Goal: Transaction & Acquisition: Obtain resource

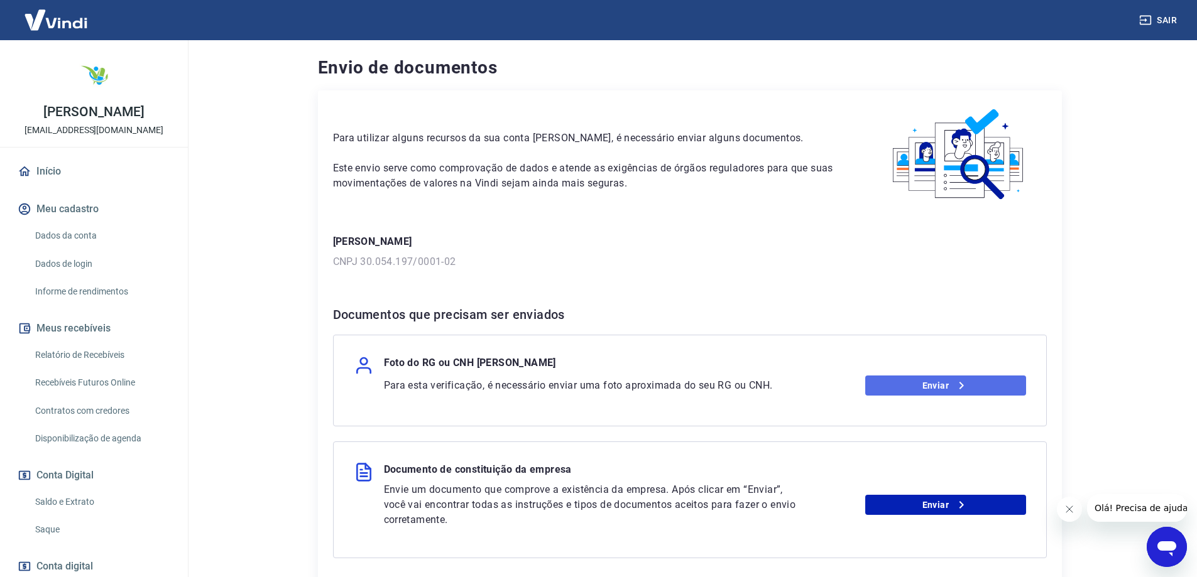
click at [922, 382] on link "Enviar" at bounding box center [945, 386] width 161 height 20
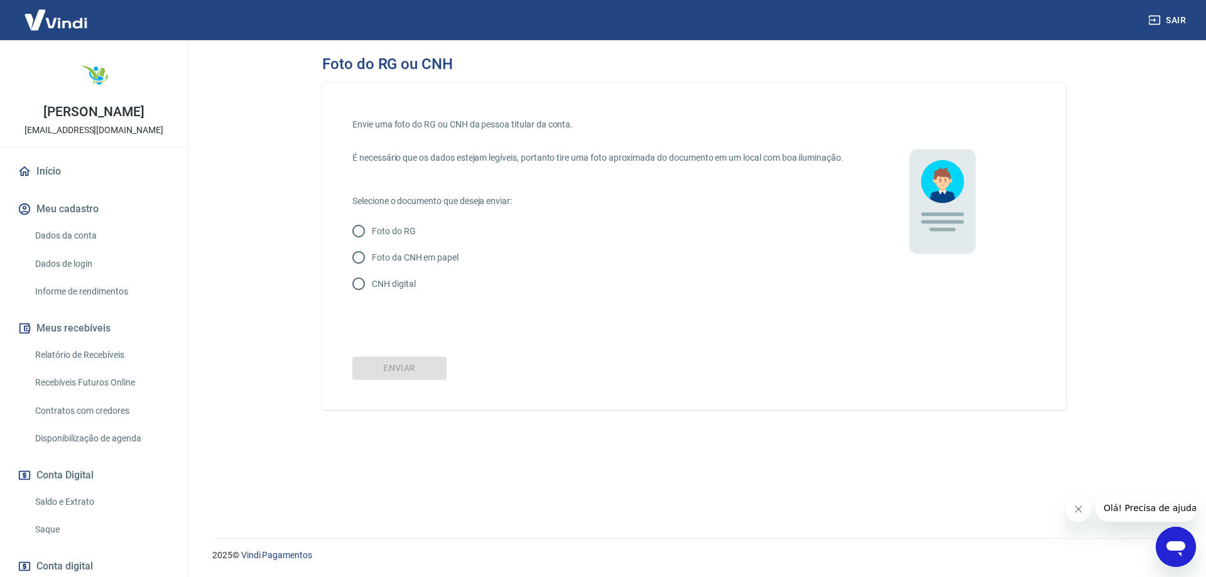
click at [357, 243] on input "Foto do RG" at bounding box center [359, 231] width 26 height 26
radio input "true"
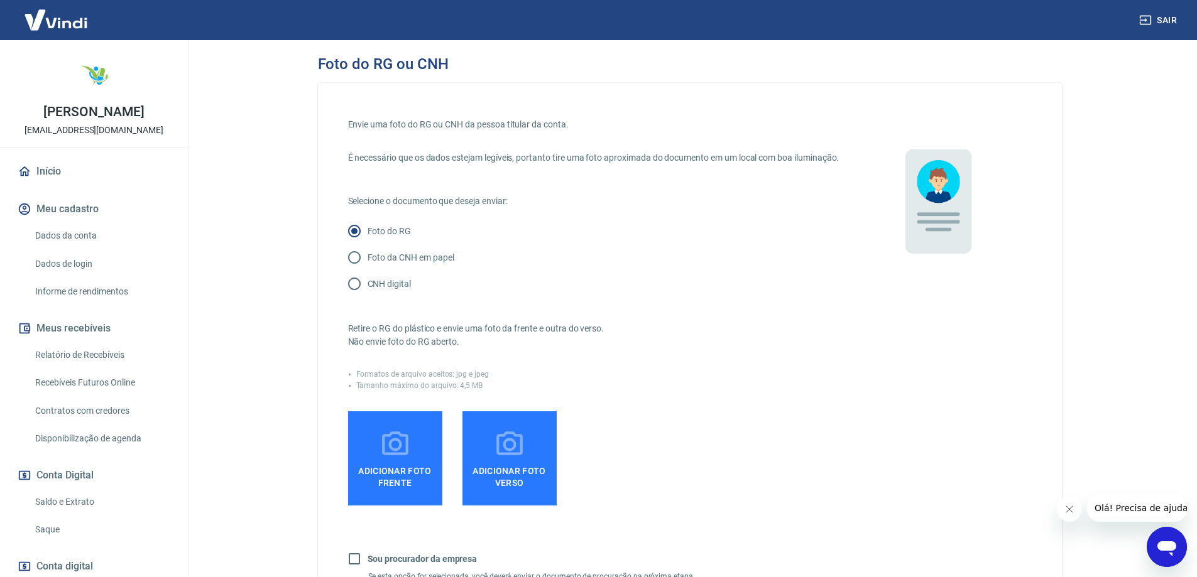
click at [380, 475] on span "Adicionar foto frente" at bounding box center [395, 475] width 84 height 28
click at [0, 0] on input "Adicionar foto frente" at bounding box center [0, 0] width 0 height 0
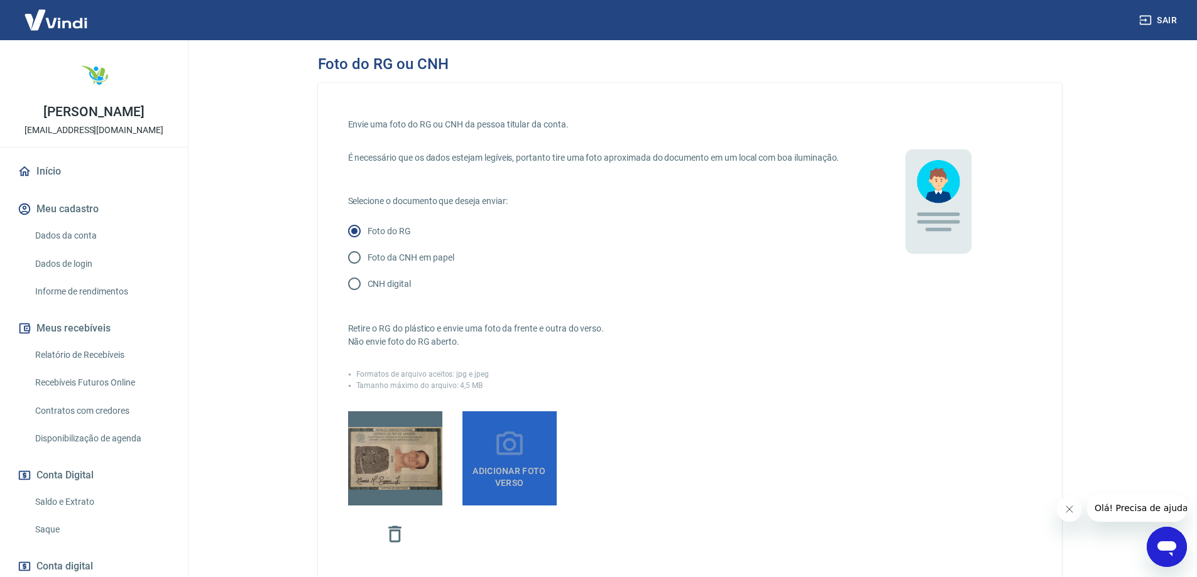
click at [520, 473] on span "Adicionar foto verso" at bounding box center [509, 475] width 84 height 28
click at [0, 0] on input "Adicionar foto verso" at bounding box center [0, 0] width 0 height 0
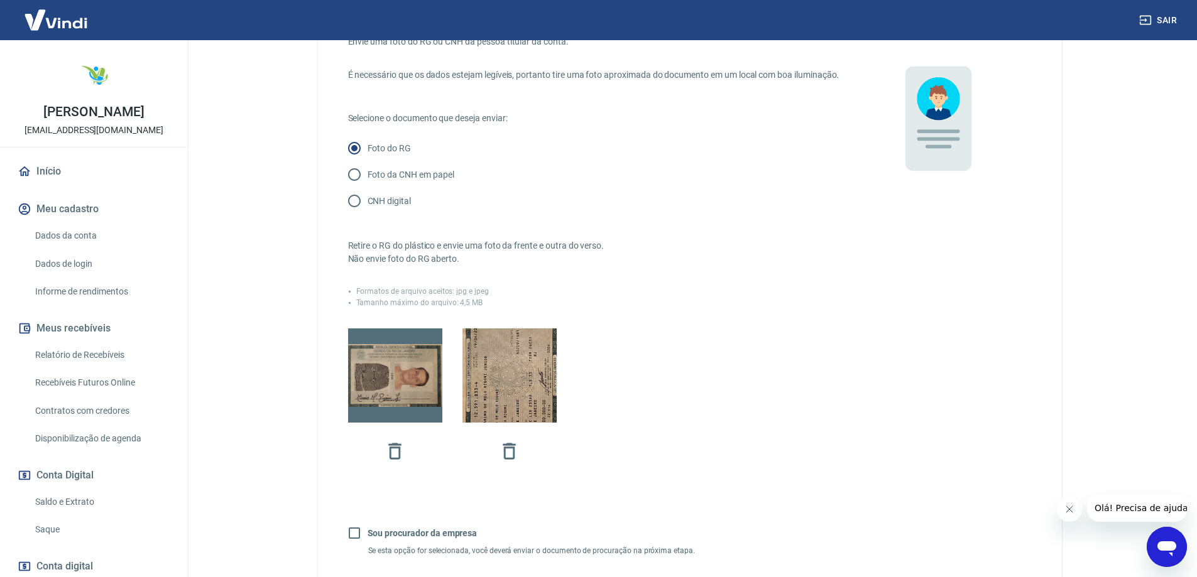
scroll to position [251, 0]
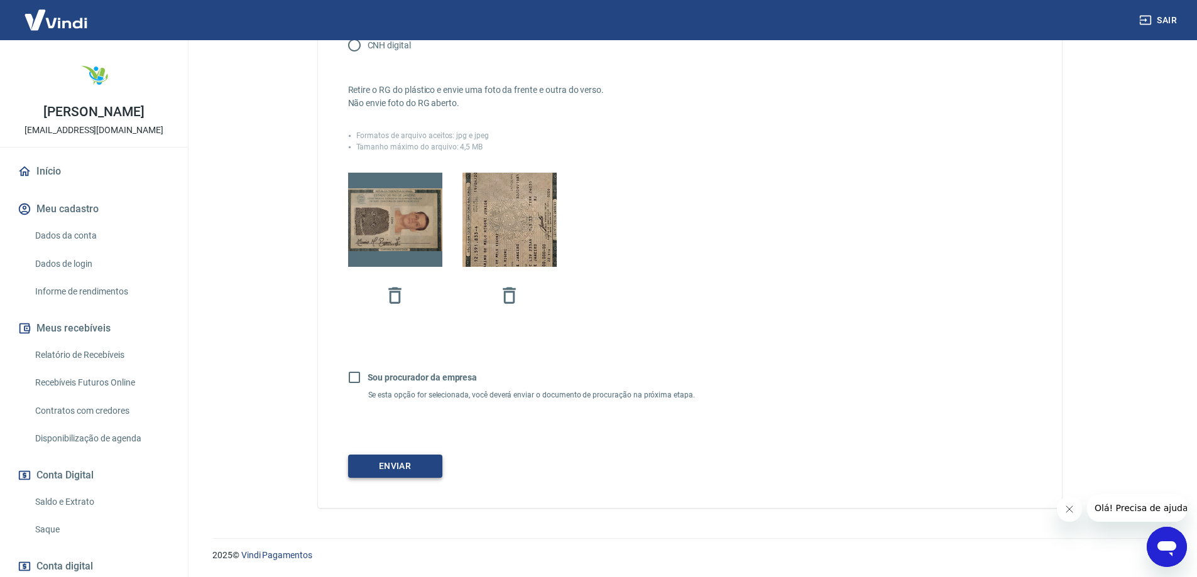
click at [363, 468] on button "Enviar" at bounding box center [395, 466] width 94 height 23
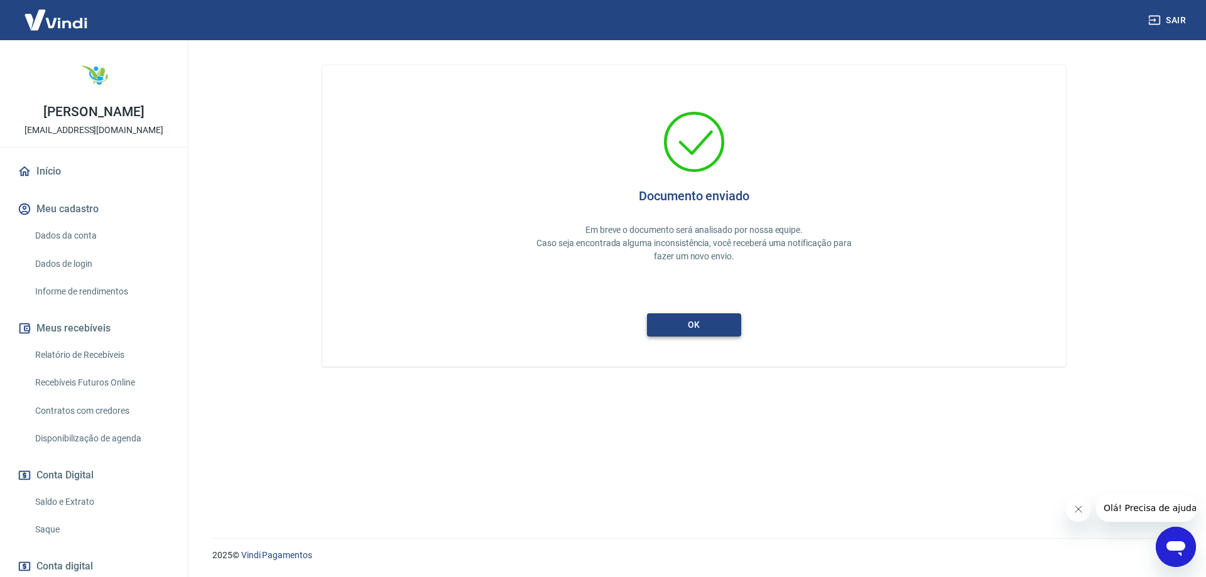
click at [660, 325] on button "ok" at bounding box center [694, 325] width 94 height 23
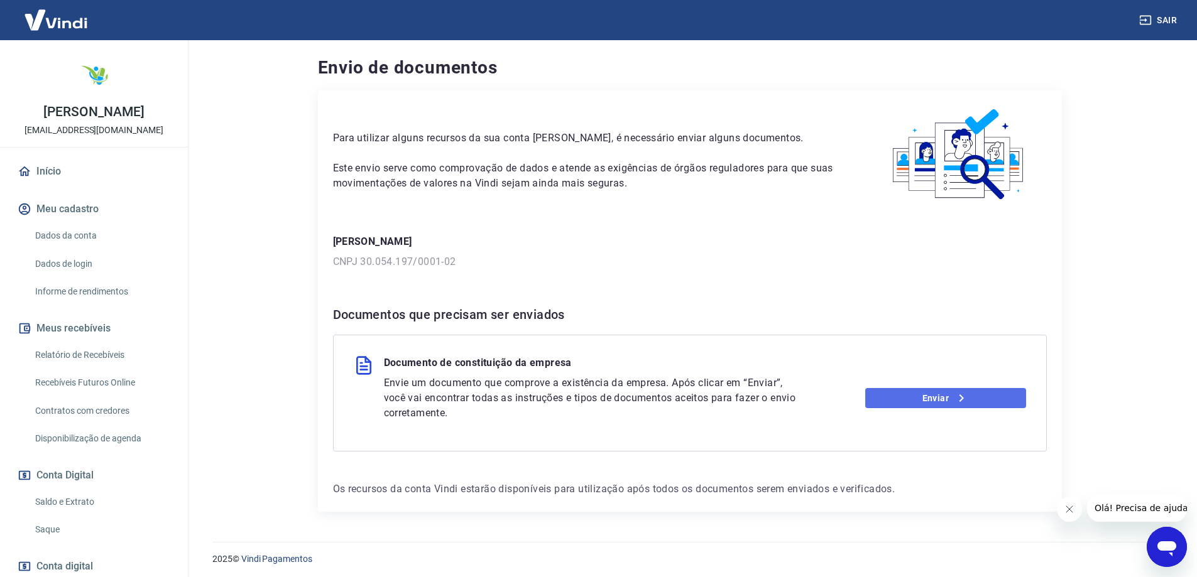
click at [930, 395] on link "Enviar" at bounding box center [945, 398] width 161 height 20
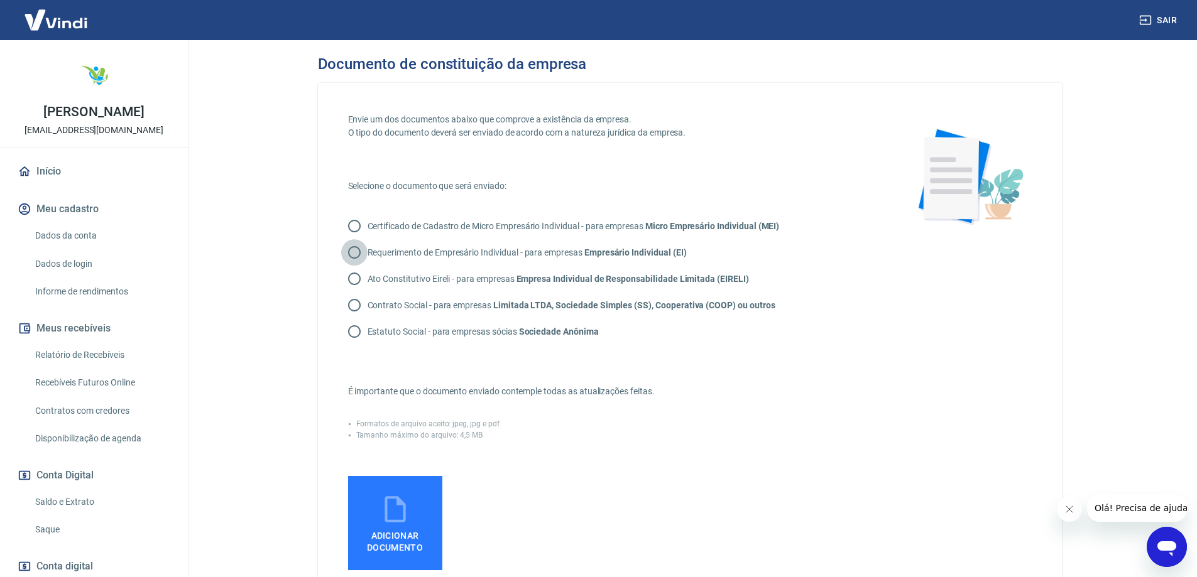
click at [351, 253] on input "Requerimento de Empresário Individual - para empresas Empresário Individual (EI)" at bounding box center [354, 252] width 26 height 26
radio input "true"
click at [400, 516] on icon at bounding box center [394, 509] width 31 height 31
click at [0, 0] on input "Adicionar documento" at bounding box center [0, 0] width 0 height 0
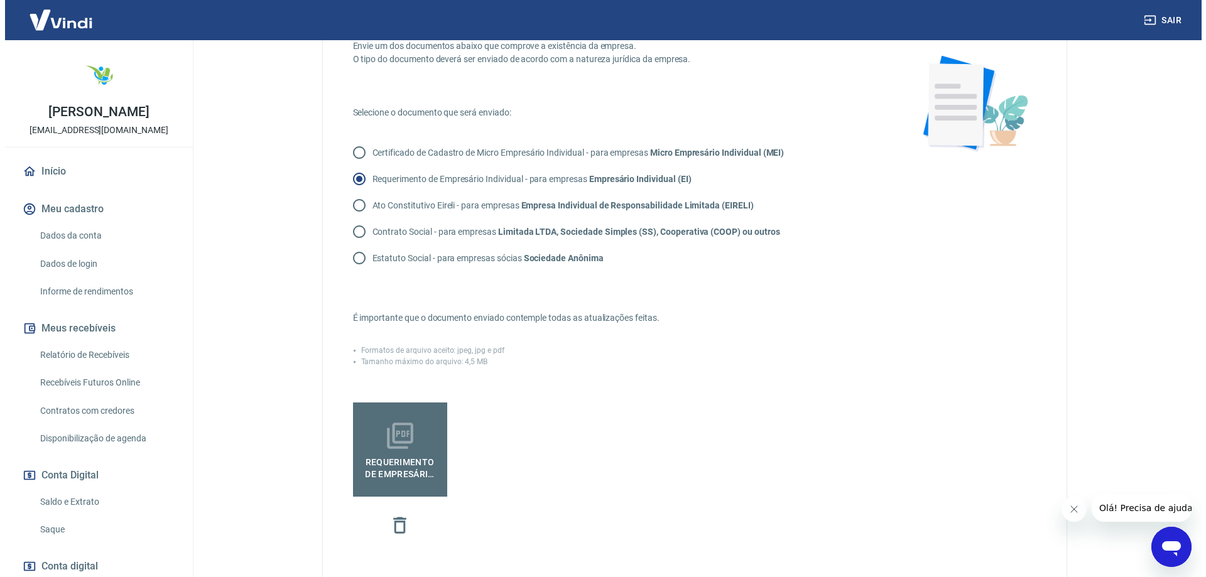
scroll to position [294, 0]
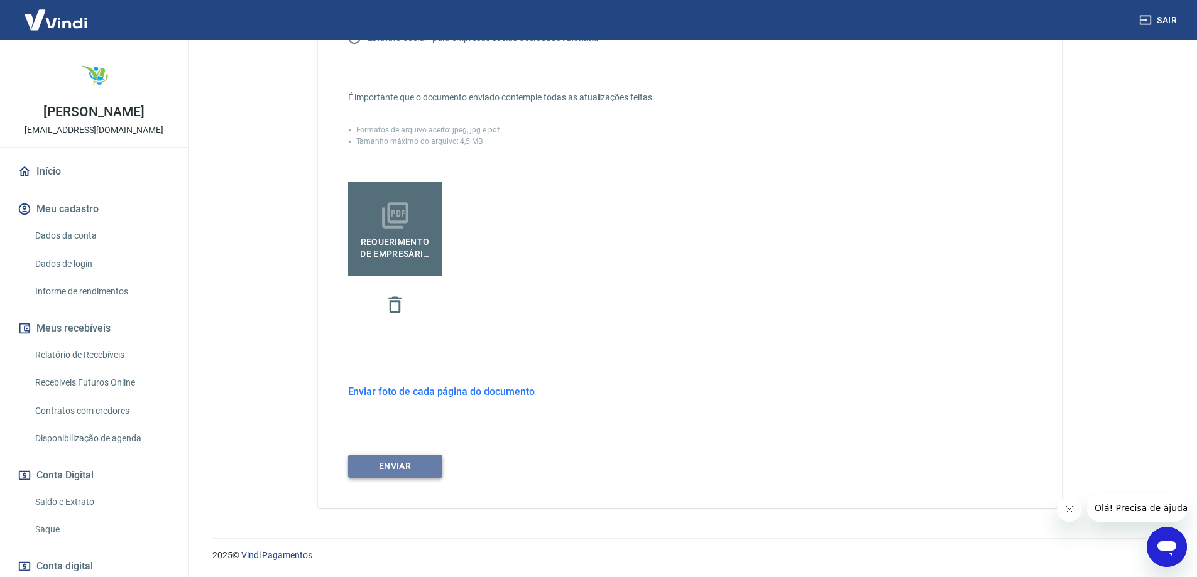
click at [381, 465] on button "ENVIAR" at bounding box center [395, 466] width 94 height 23
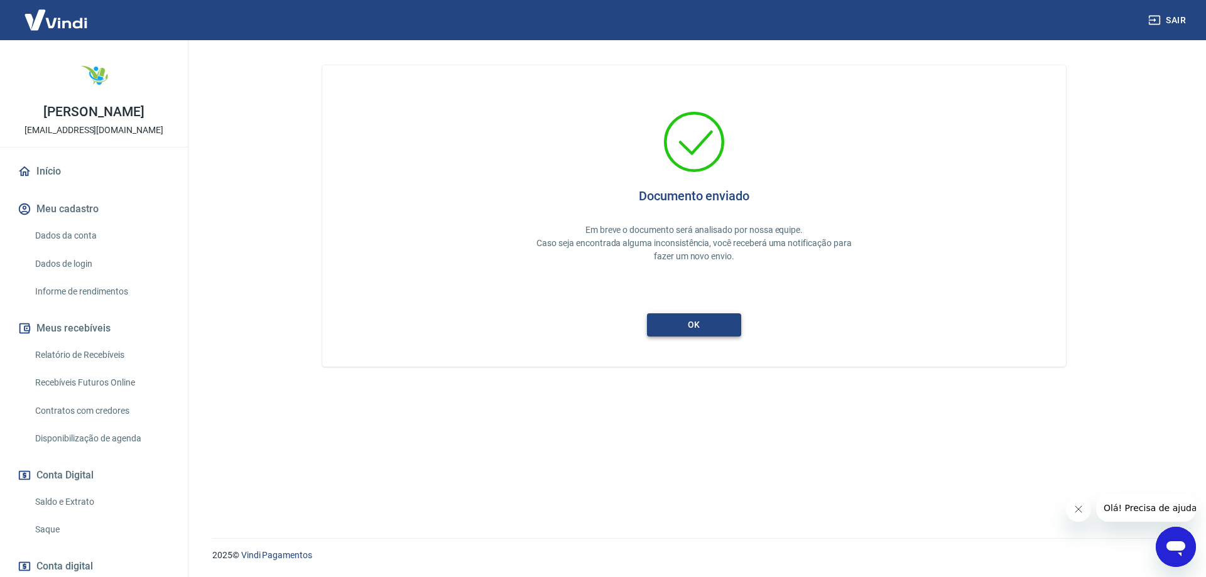
click at [701, 320] on button "ok" at bounding box center [694, 325] width 94 height 23
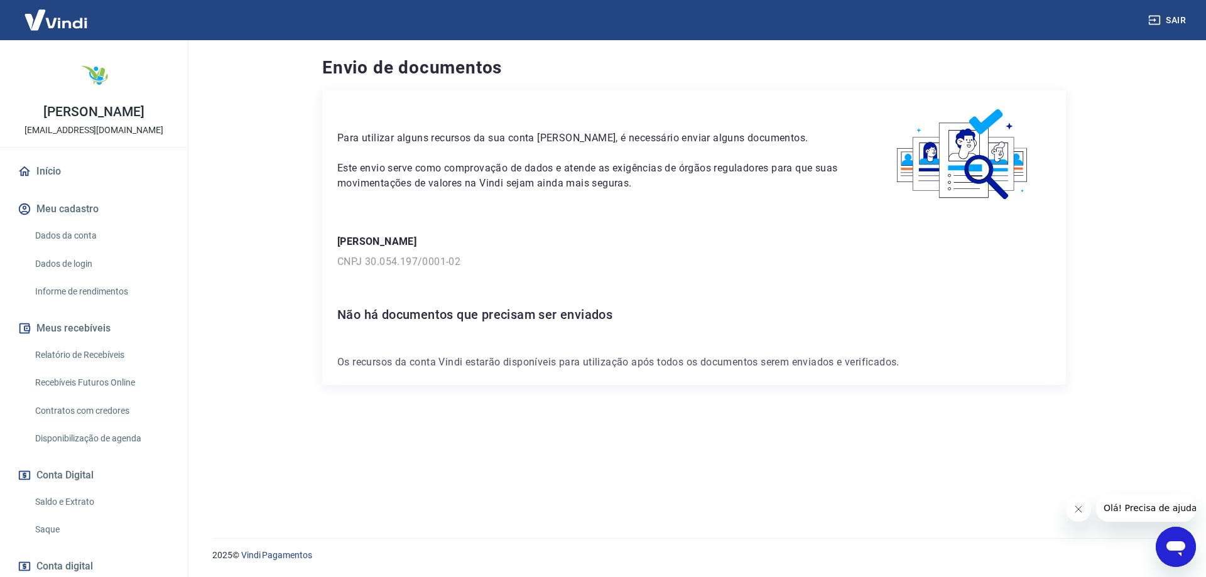
click at [75, 334] on button "Meus recebíveis" at bounding box center [94, 329] width 158 height 28
click at [65, 503] on link "Saldo e Extrato" at bounding box center [101, 502] width 143 height 26
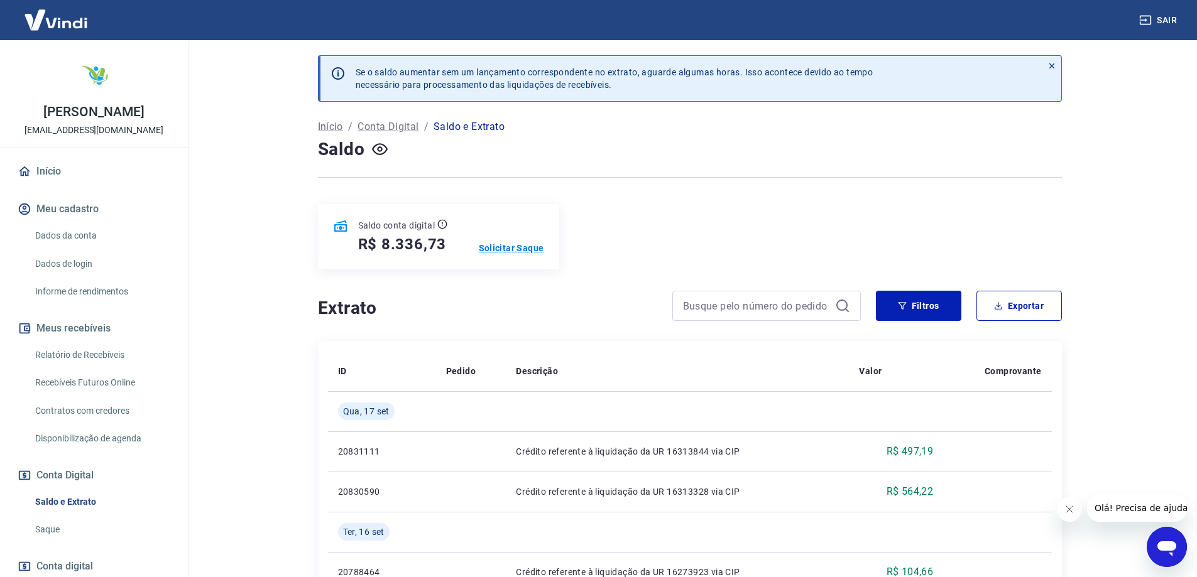
click at [528, 249] on p "Solicitar Saque" at bounding box center [511, 248] width 65 height 13
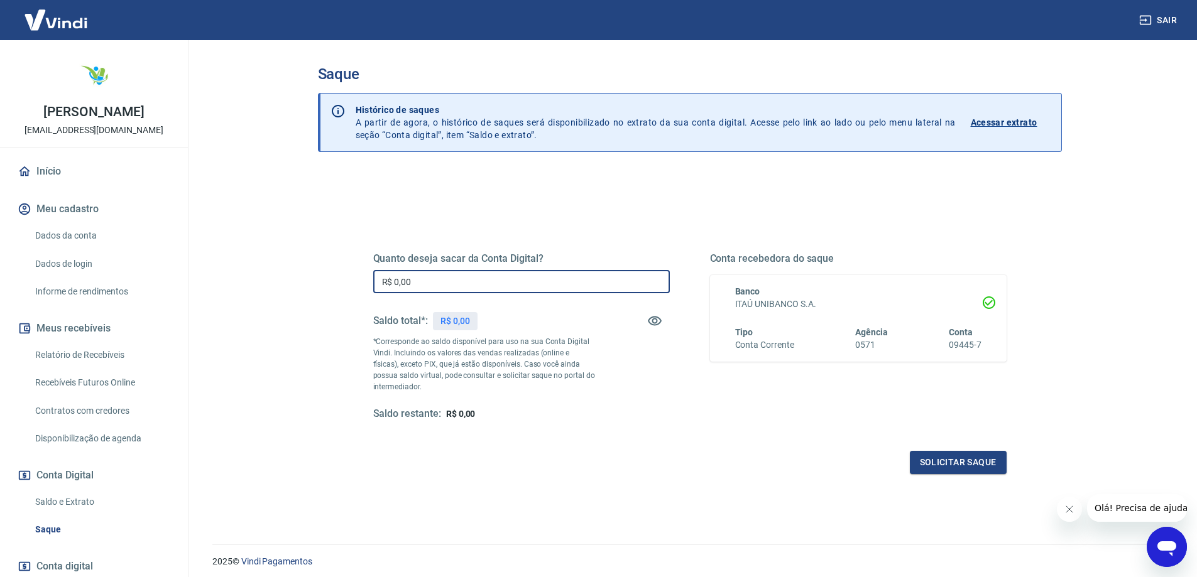
drag, startPoint x: 513, startPoint y: 287, endPoint x: 142, endPoint y: 255, distance: 372.7
click at [142, 255] on div "Sair Marino de Melo Rigoni atendimento@cybernutrition.com.br Início Meu cadastr…" at bounding box center [598, 288] width 1197 height 577
type input "R$ 8.336,73"
click at [406, 235] on div "Quanto deseja sacar da Conta Digital? R$ 8.336,73 ​ Saldo total*: R$ 8.336,73 *…" at bounding box center [689, 348] width 633 height 252
click at [956, 462] on button "Solicitar saque" at bounding box center [958, 462] width 97 height 23
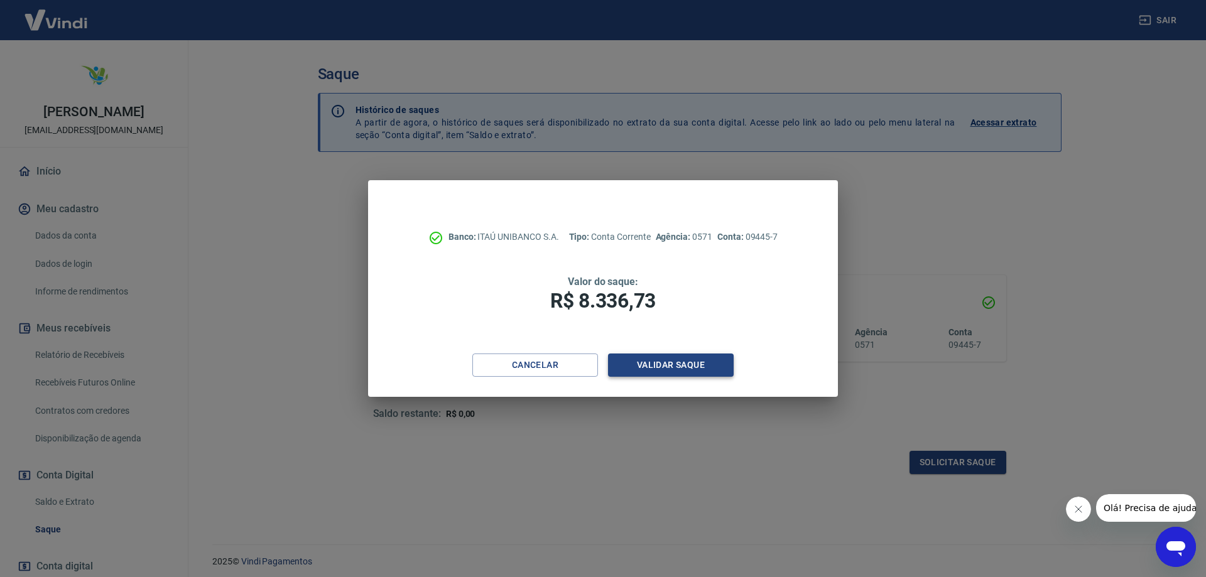
click at [675, 366] on button "Validar saque" at bounding box center [671, 365] width 126 height 23
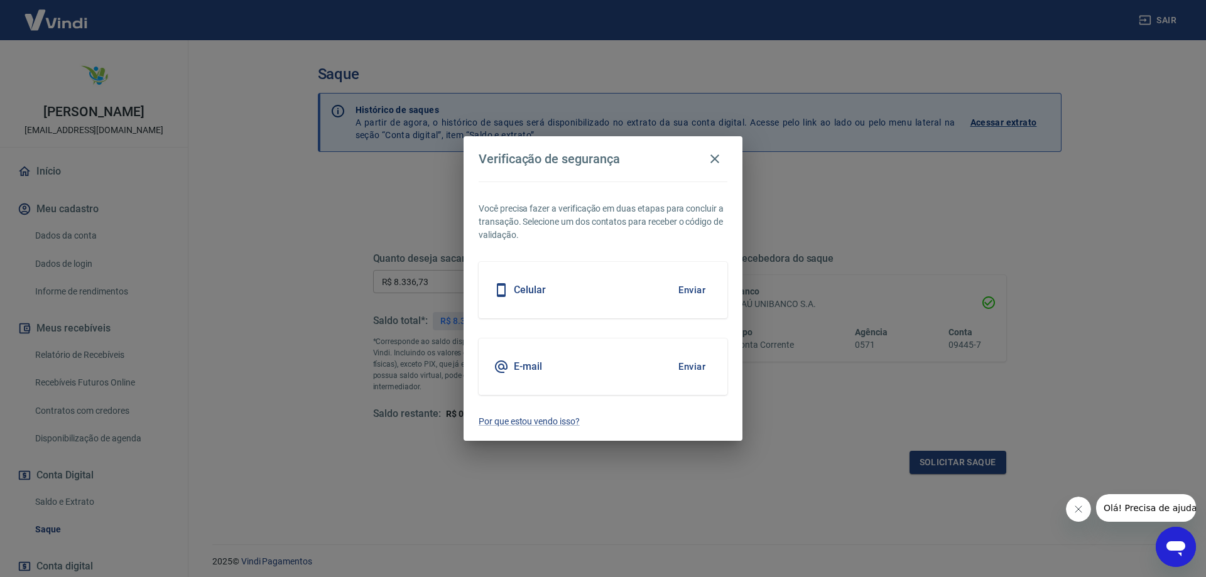
click at [582, 294] on div "Celular Enviar" at bounding box center [603, 290] width 249 height 57
click at [687, 290] on button "Enviar" at bounding box center [692, 290] width 41 height 26
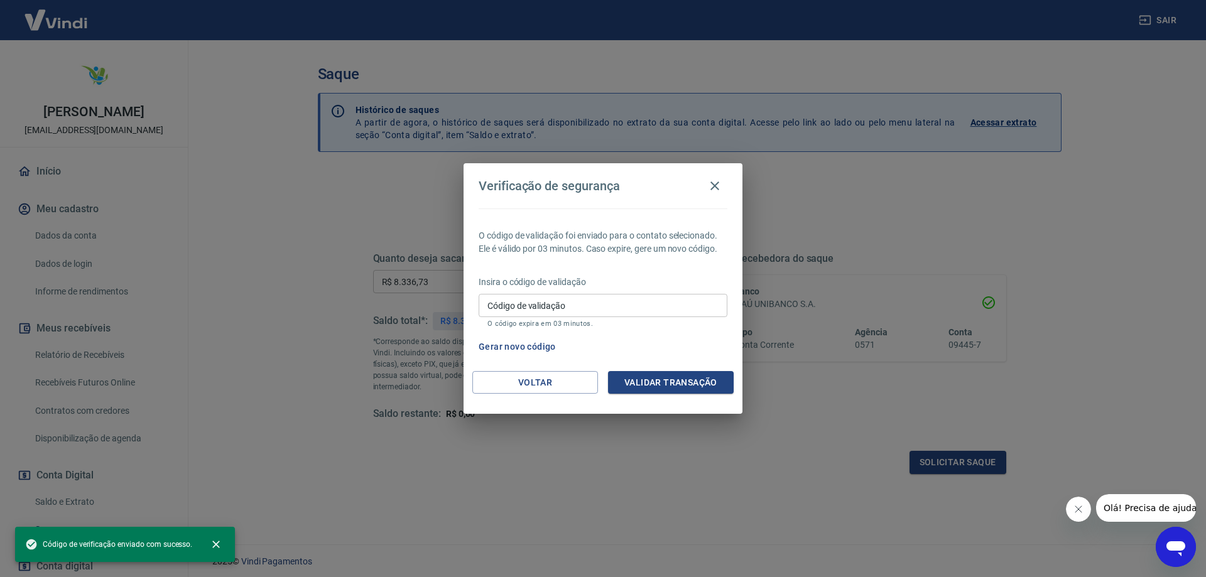
click at [573, 305] on input "Código de validação" at bounding box center [603, 305] width 249 height 23
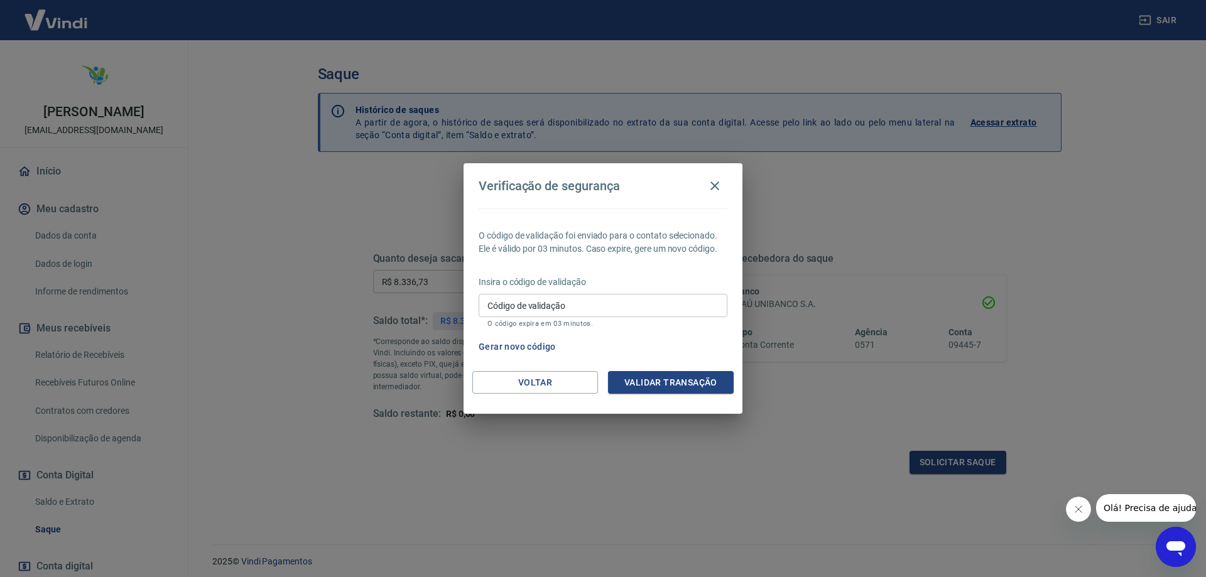
click at [663, 331] on div "O código de validação foi enviado para o contato selecionado. Ele é válido por …" at bounding box center [603, 290] width 279 height 163
drag, startPoint x: 674, startPoint y: 194, endPoint x: 711, endPoint y: 199, distance: 37.3
click at [750, 205] on div "Verificação de segurança O código de validação foi enviado para o contato selec…" at bounding box center [603, 288] width 1206 height 577
click at [715, 190] on icon "button" at bounding box center [714, 185] width 15 height 15
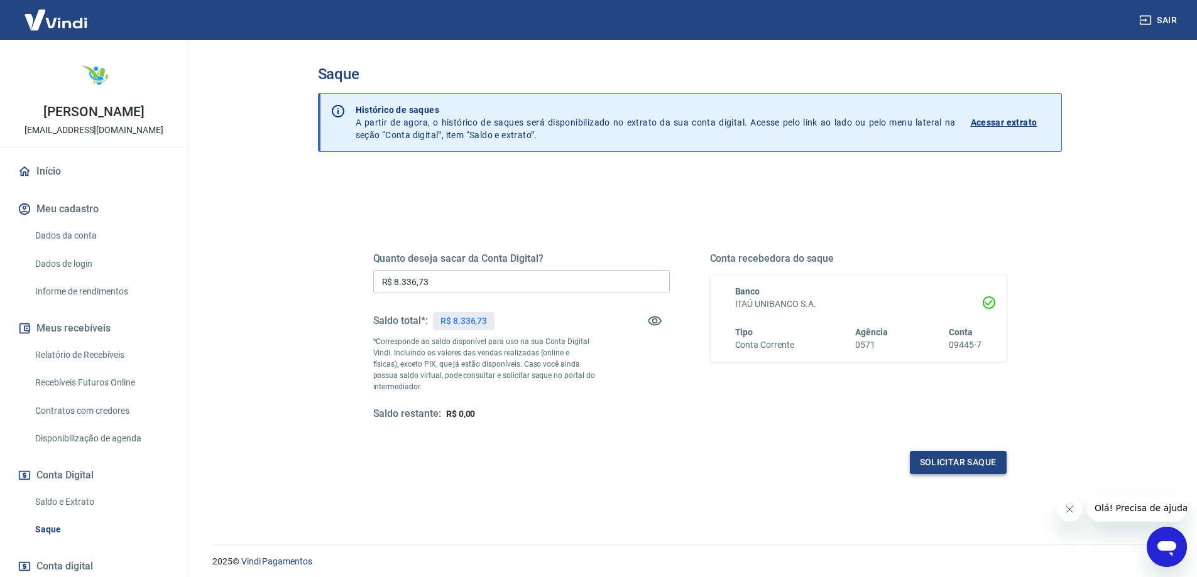
click at [946, 463] on button "Solicitar saque" at bounding box center [958, 462] width 97 height 23
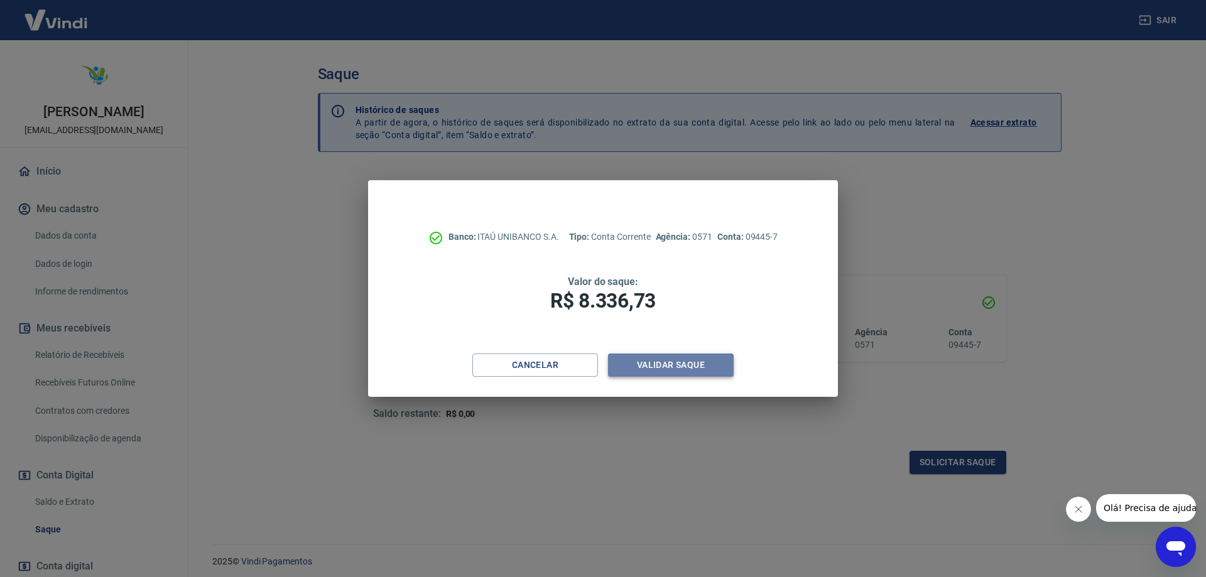
click at [669, 366] on button "Validar saque" at bounding box center [671, 365] width 126 height 23
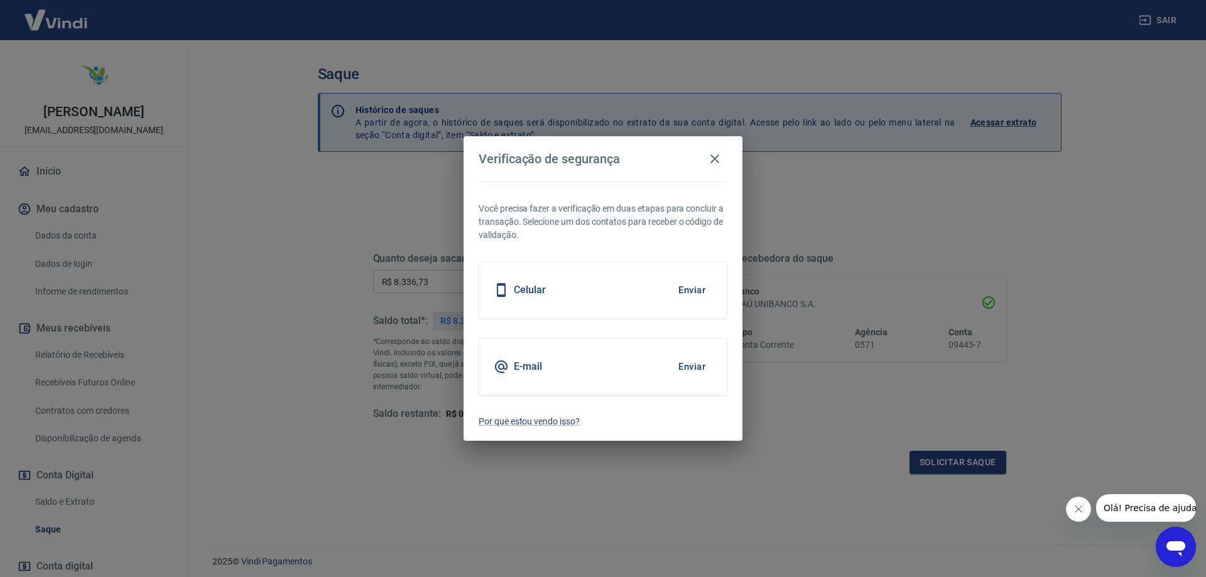
click at [582, 360] on div "E-mail Enviar" at bounding box center [603, 367] width 249 height 57
click at [687, 366] on button "Enviar" at bounding box center [692, 367] width 41 height 26
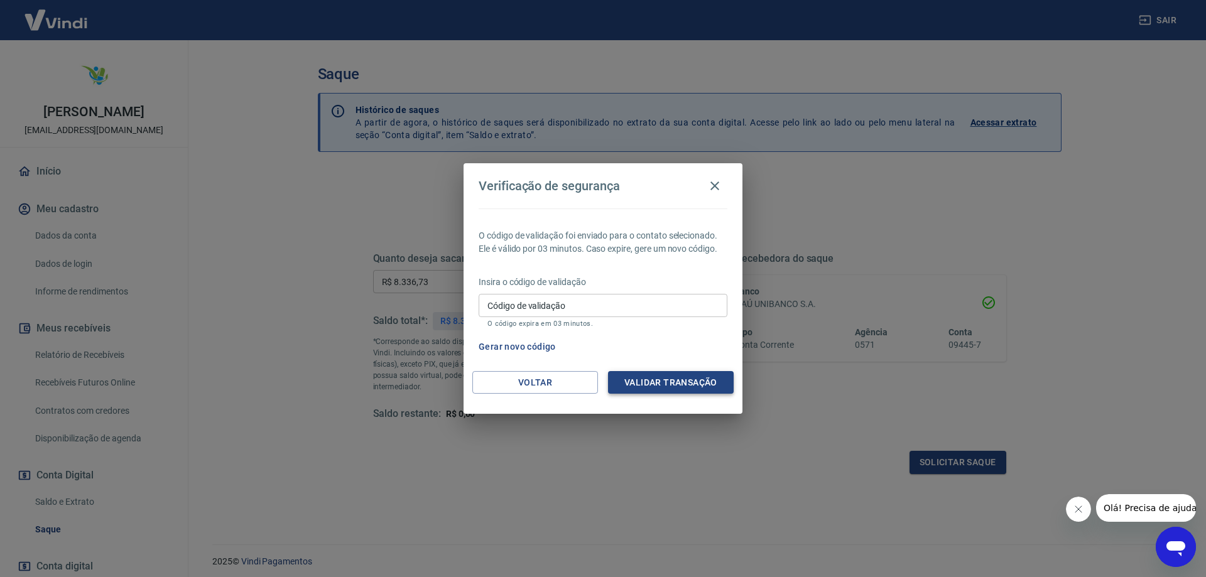
click at [645, 376] on button "Validar transação" at bounding box center [671, 382] width 126 height 23
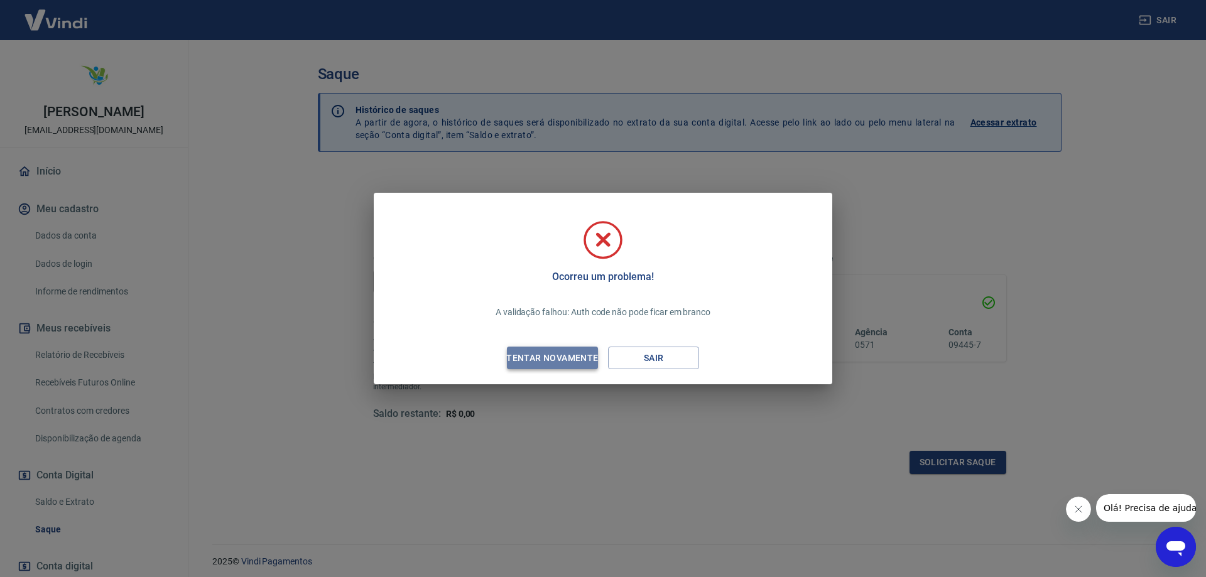
click at [569, 358] on div "Tentar novamente" at bounding box center [552, 359] width 122 height 16
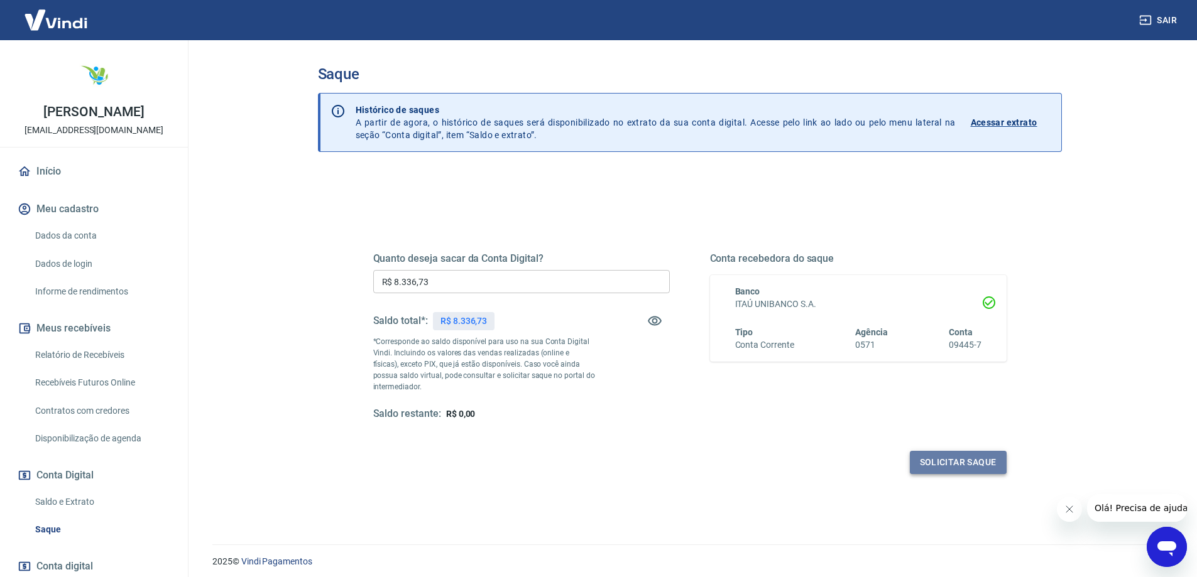
click at [956, 465] on button "Solicitar saque" at bounding box center [958, 462] width 97 height 23
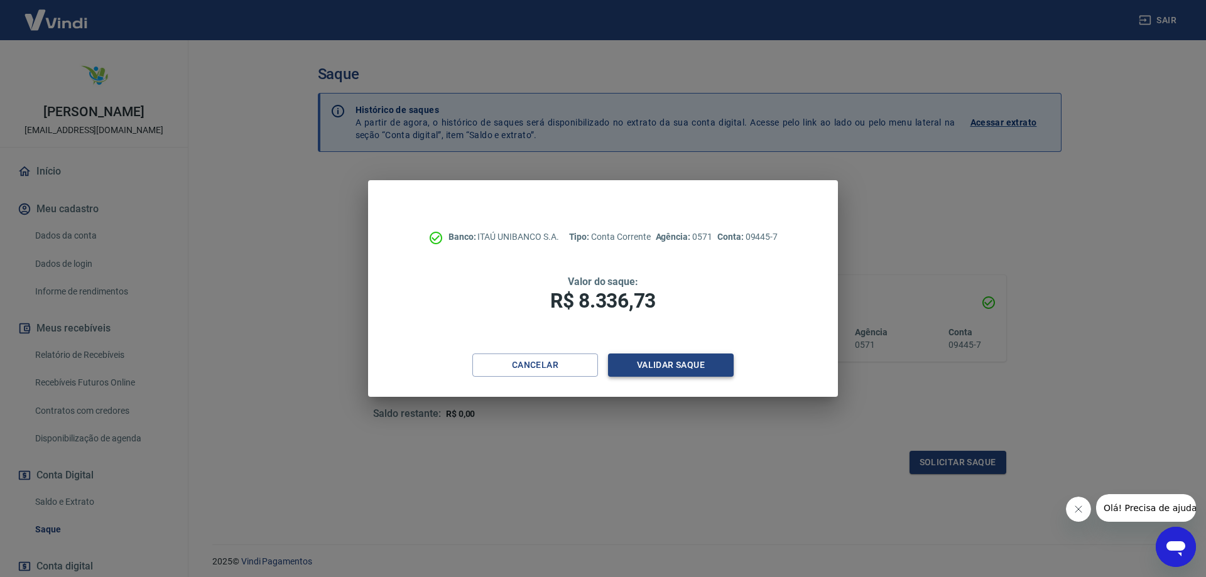
click at [658, 366] on button "Validar saque" at bounding box center [671, 365] width 126 height 23
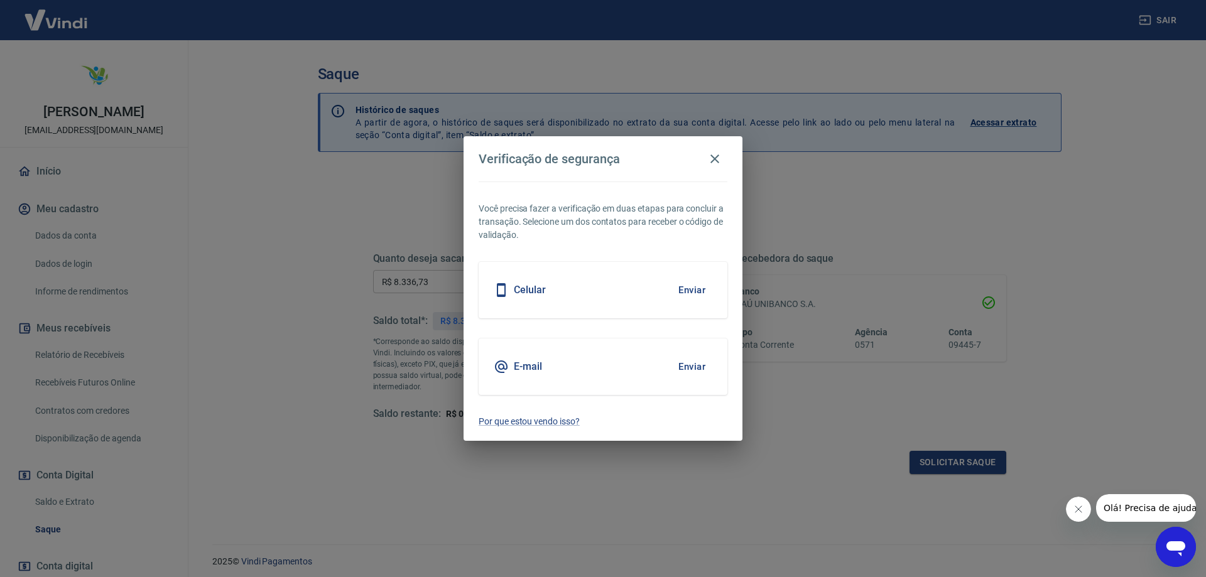
click at [561, 366] on div "E-mail Enviar" at bounding box center [603, 367] width 249 height 57
click at [682, 361] on button "Enviar" at bounding box center [692, 367] width 41 height 26
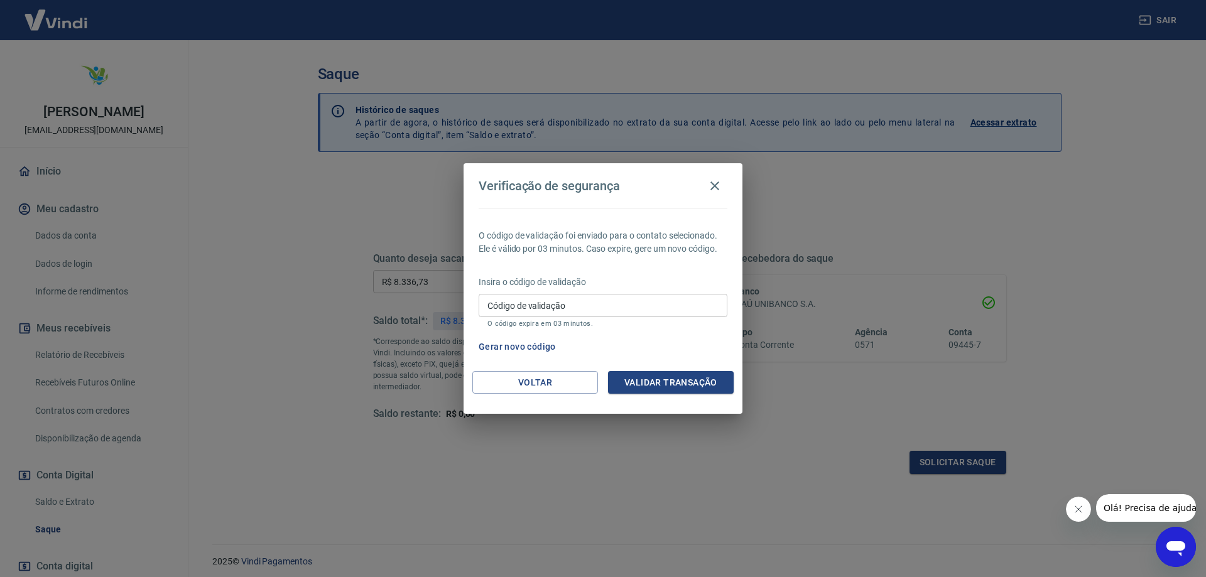
click at [575, 308] on input "Código de validação" at bounding box center [603, 305] width 249 height 23
type input "821443"
click at [658, 384] on button "Validar transação" at bounding box center [671, 382] width 126 height 23
